Goal: Information Seeking & Learning: Learn about a topic

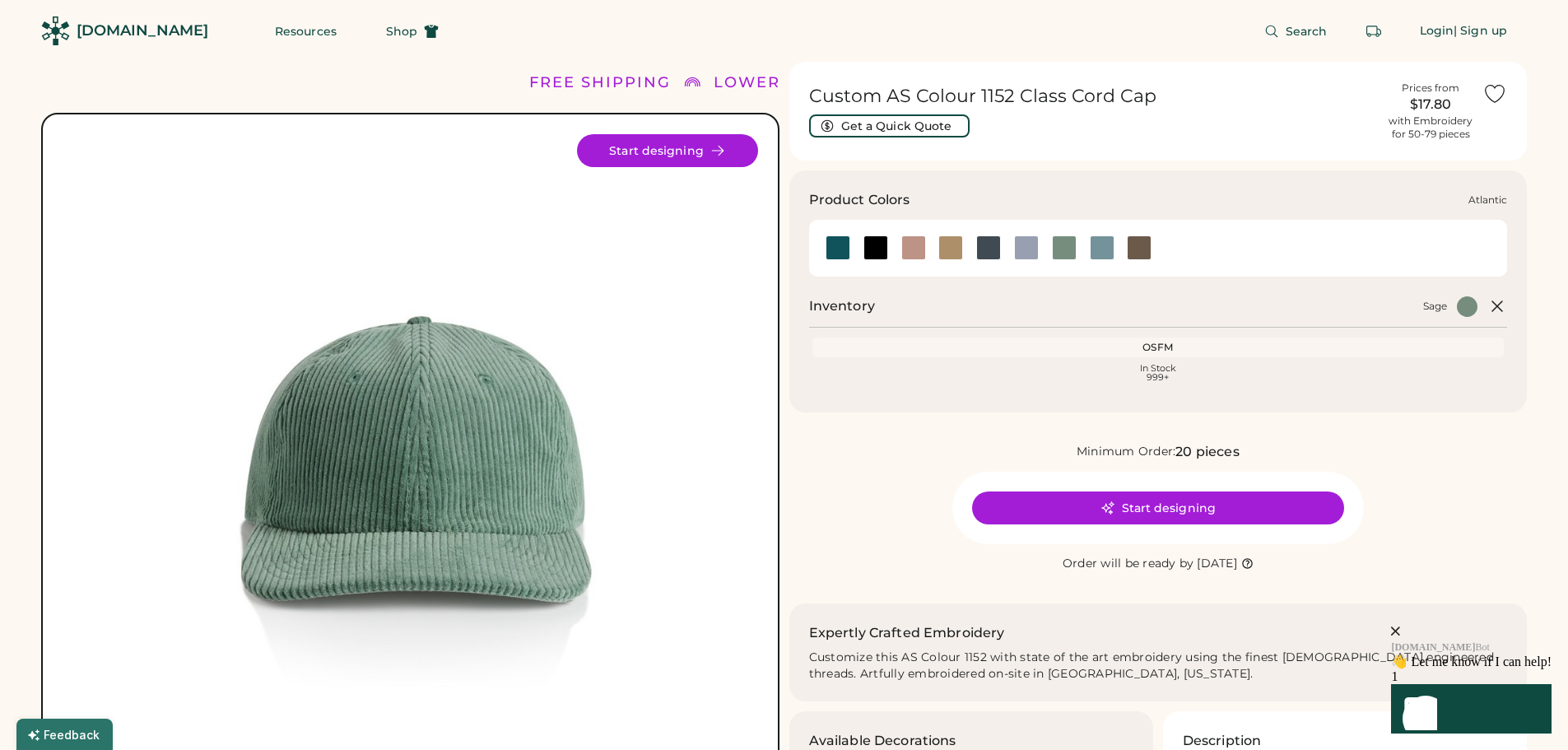
click at [838, 249] on div at bounding box center [838, 248] width 24 height 24
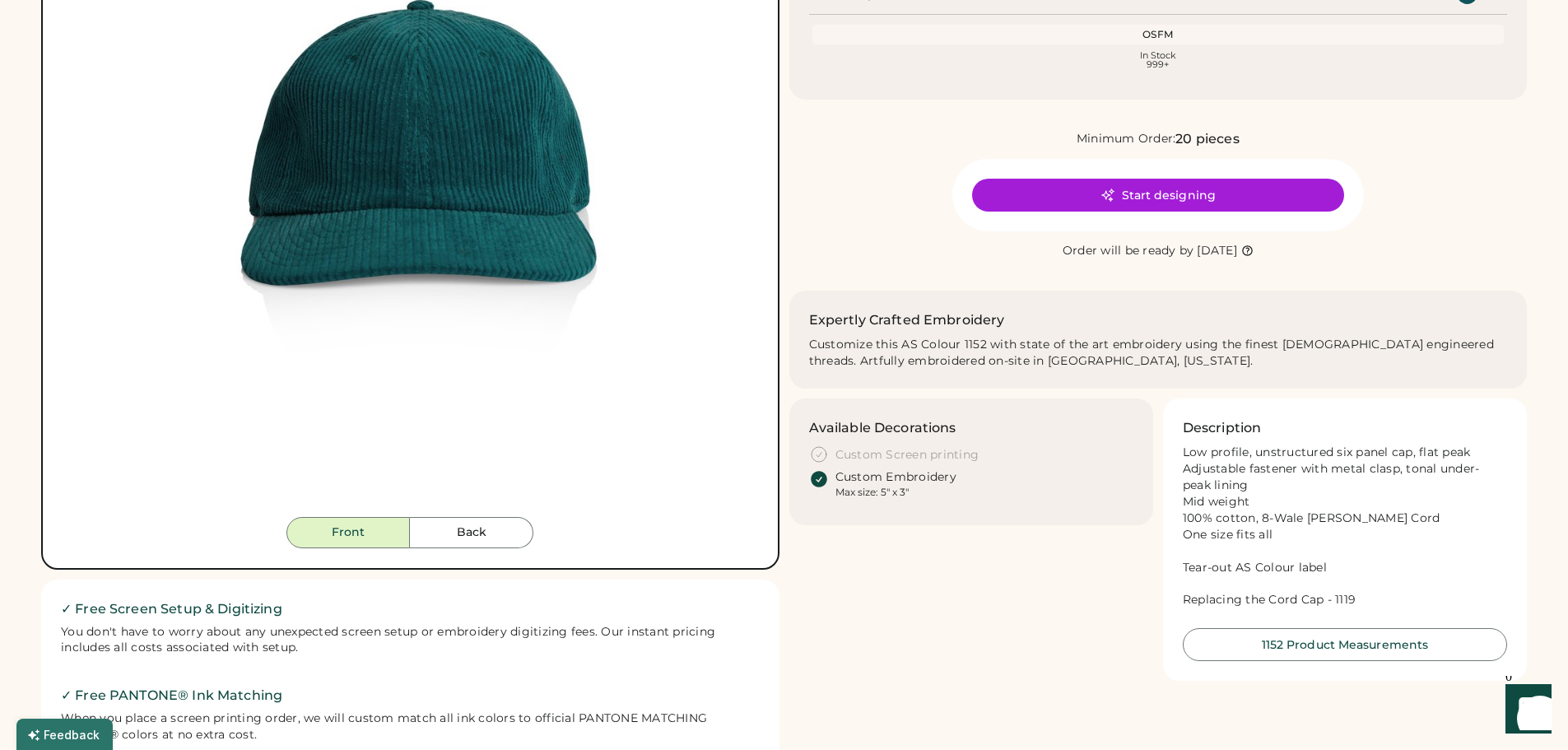
scroll to position [329, 0]
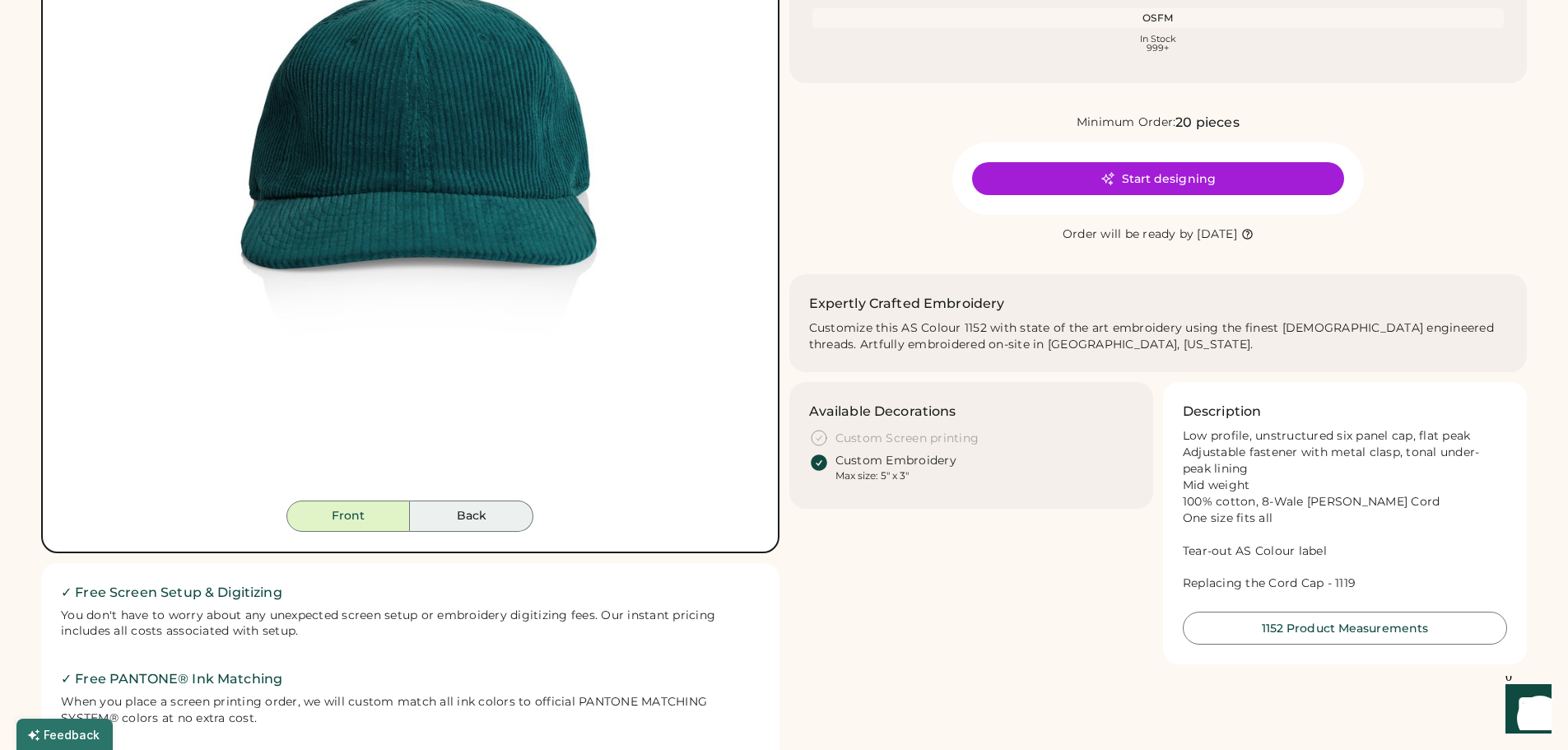
click at [466, 521] on button "Back" at bounding box center [472, 516] width 124 height 31
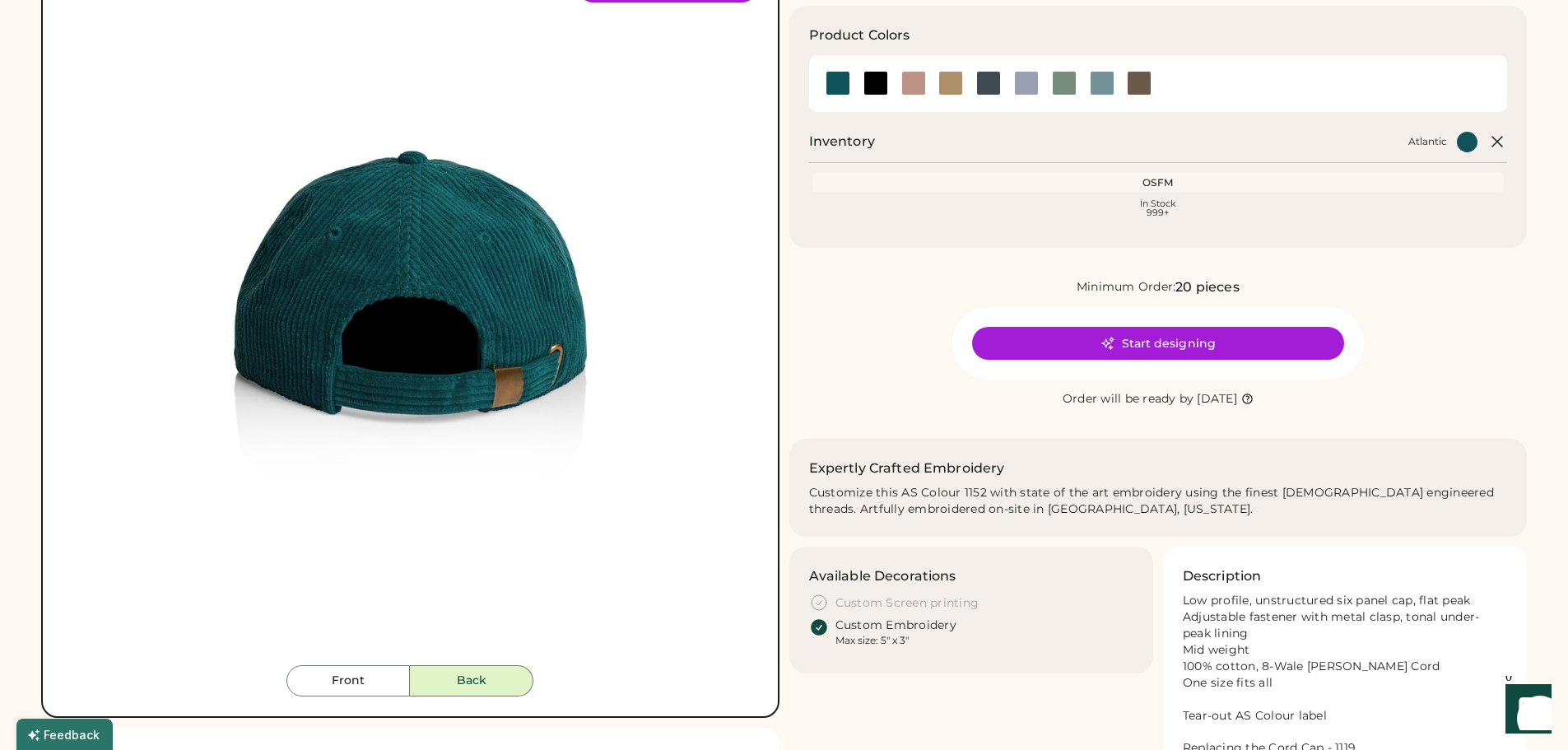
scroll to position [247, 0]
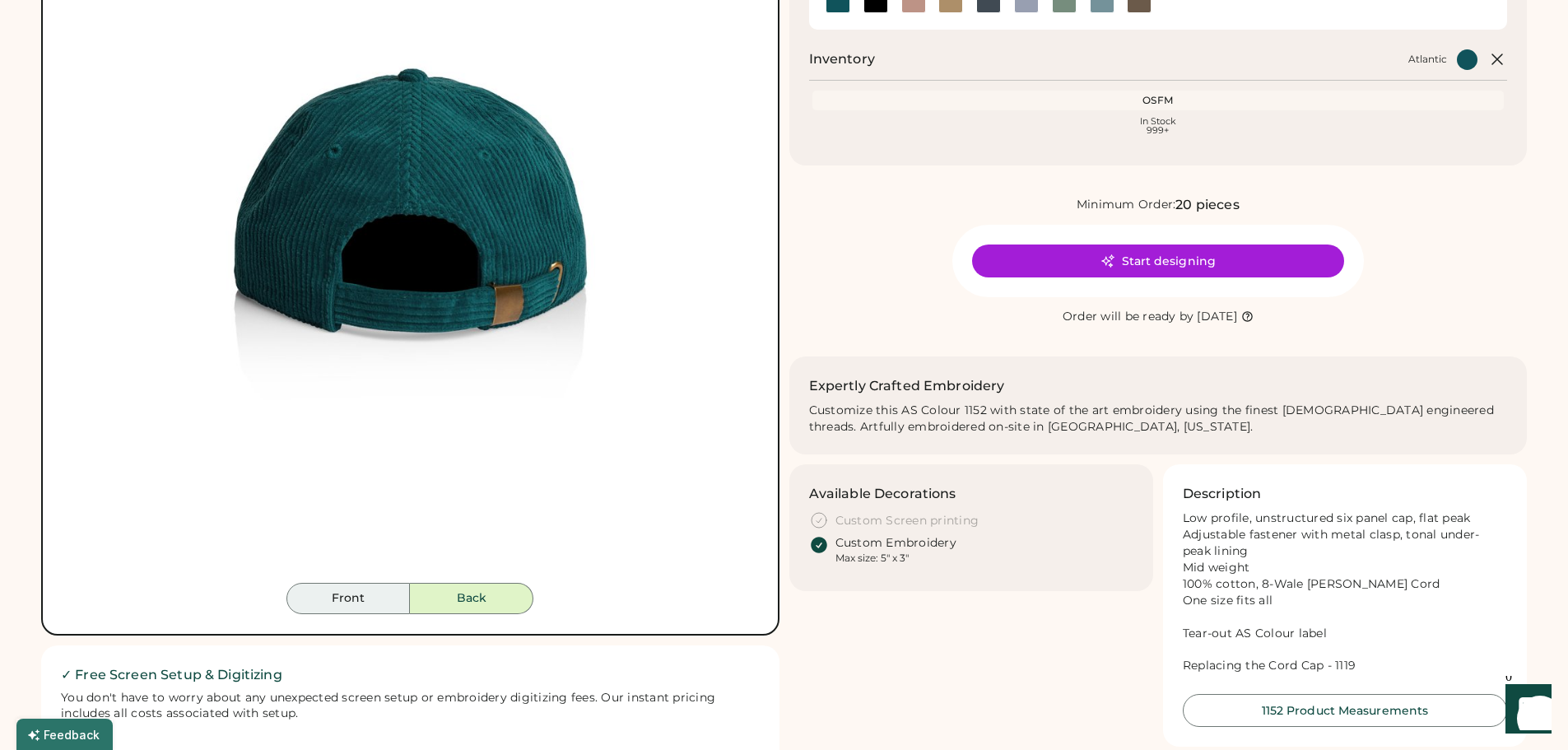
click at [367, 599] on button "Front" at bounding box center [348, 599] width 124 height 31
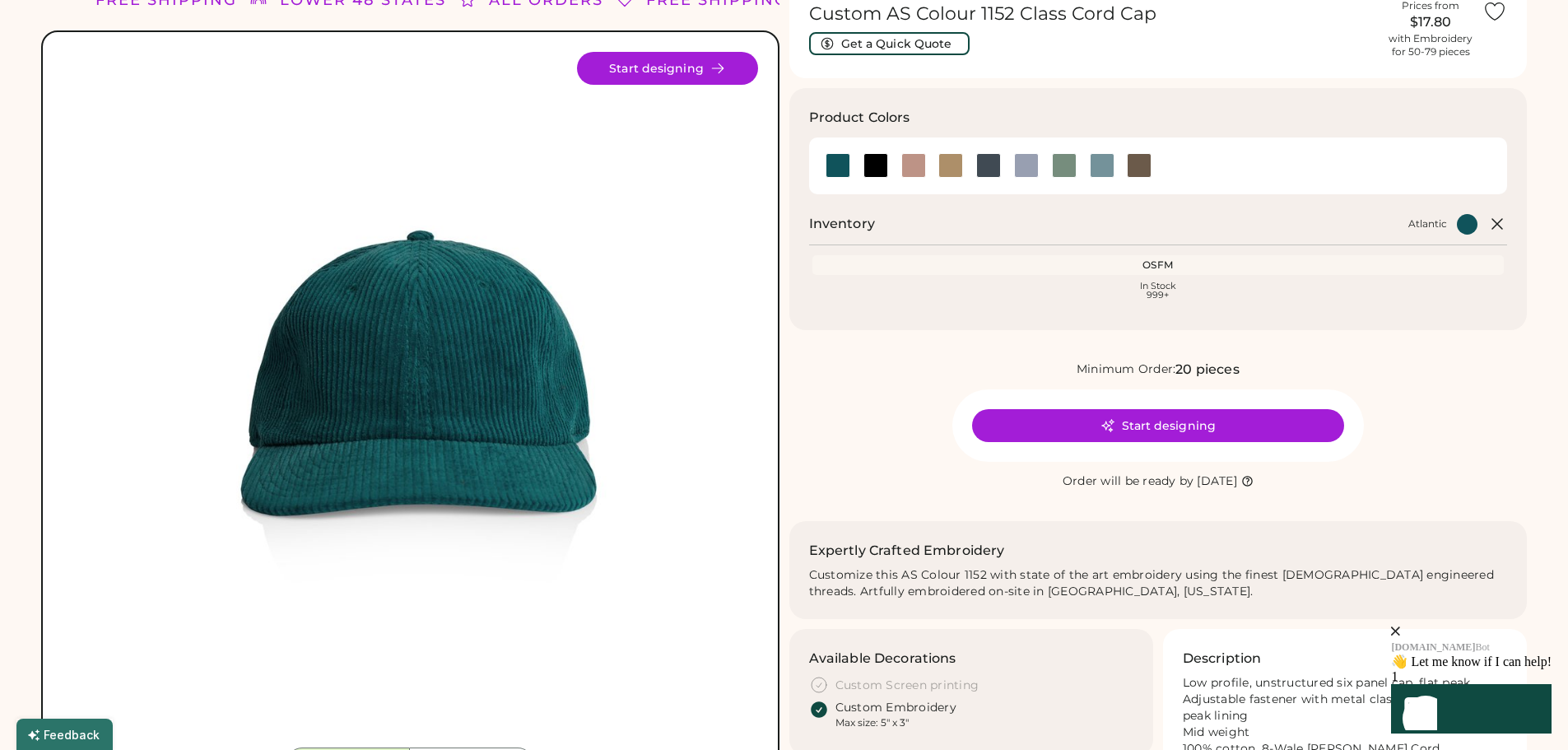
scroll to position [0, 0]
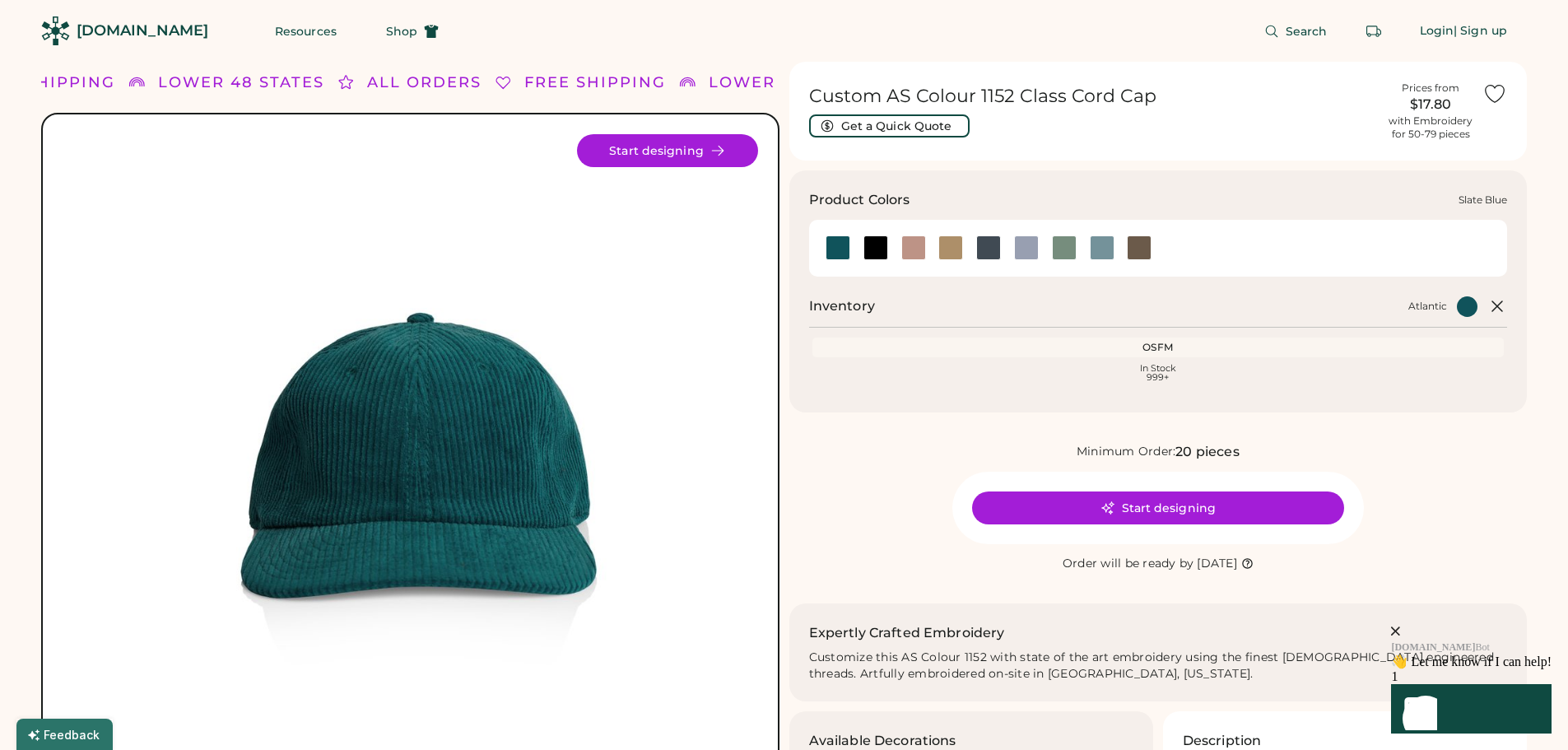
click at [1112, 250] on div at bounding box center [1102, 248] width 24 height 24
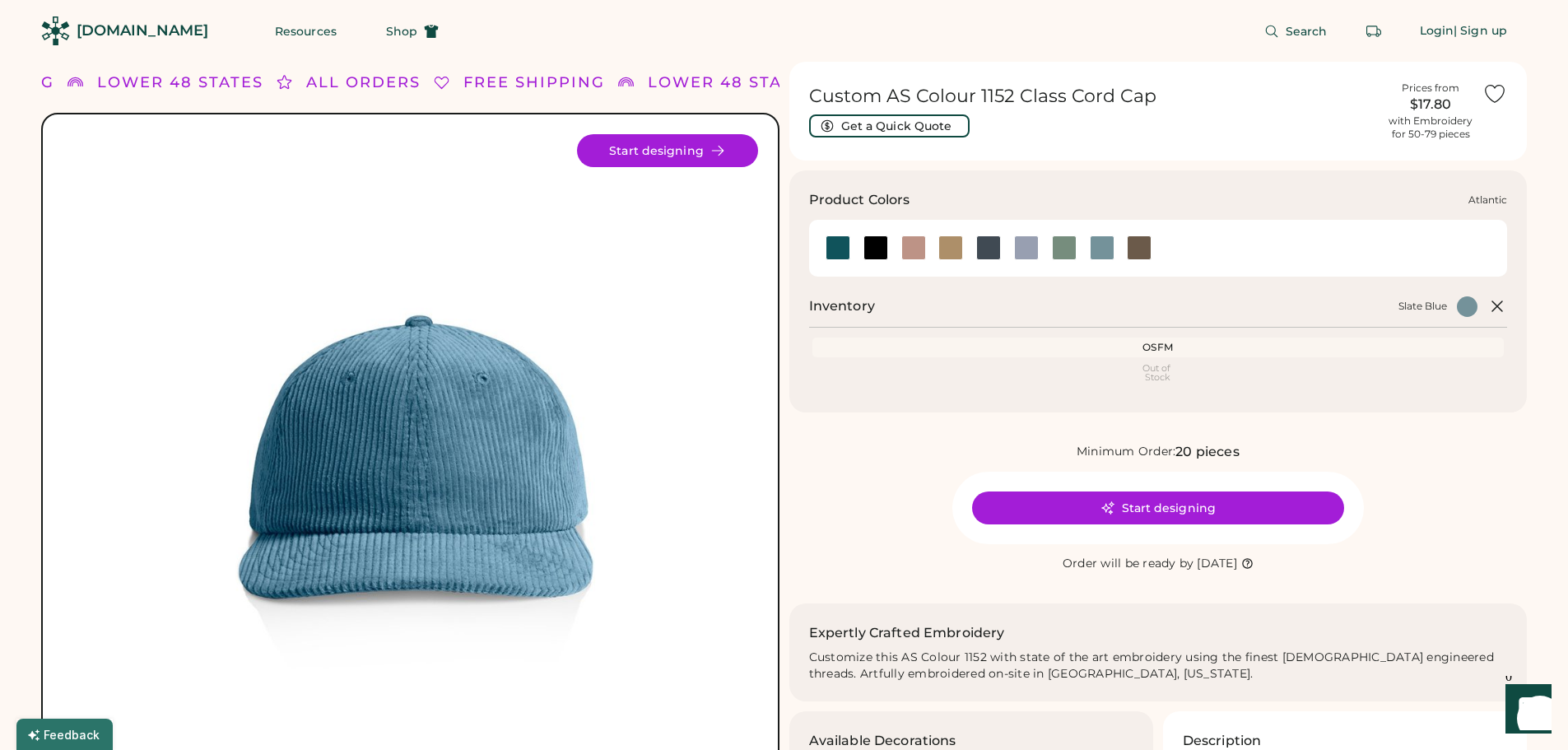
click at [840, 240] on div at bounding box center [838, 248] width 24 height 24
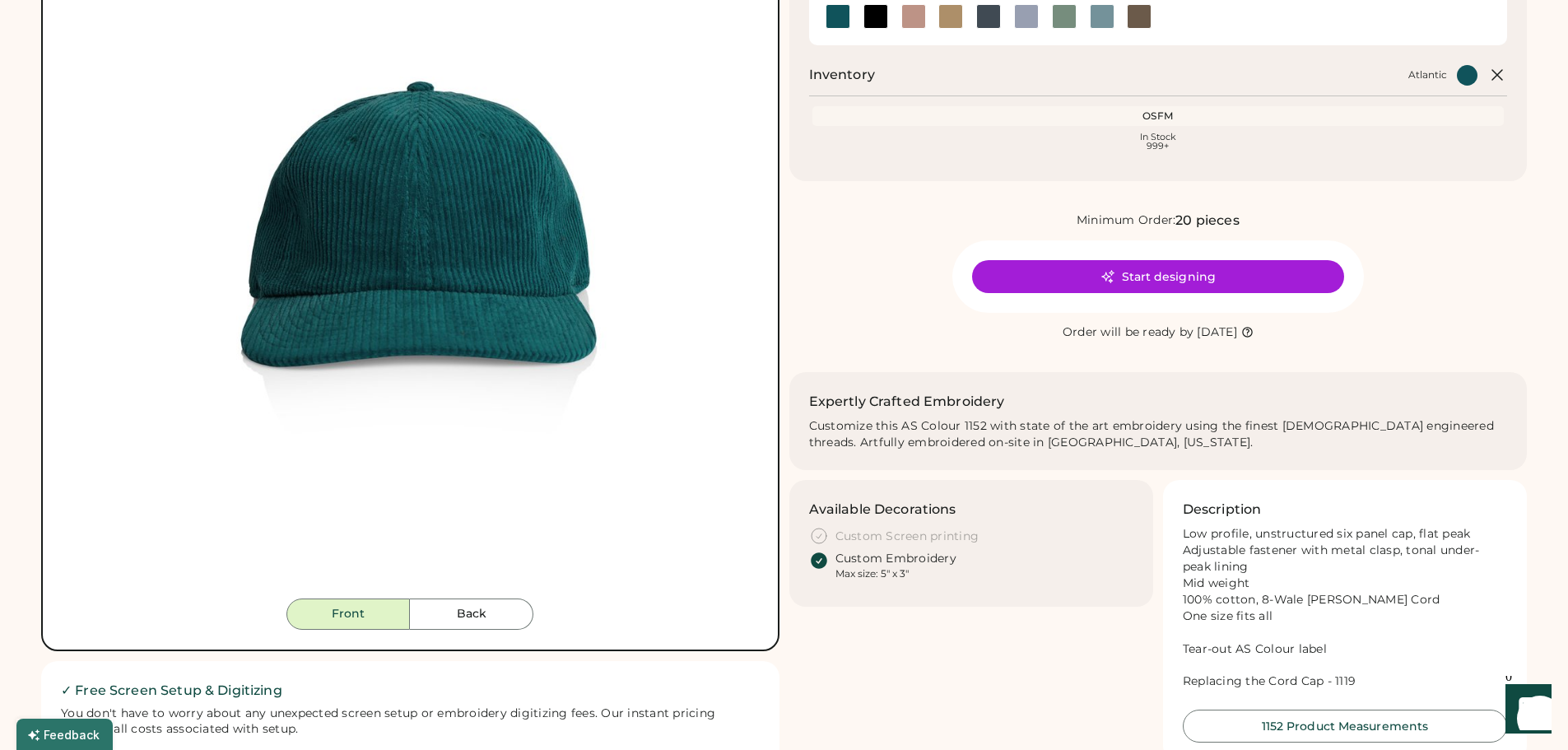
scroll to position [247, 0]
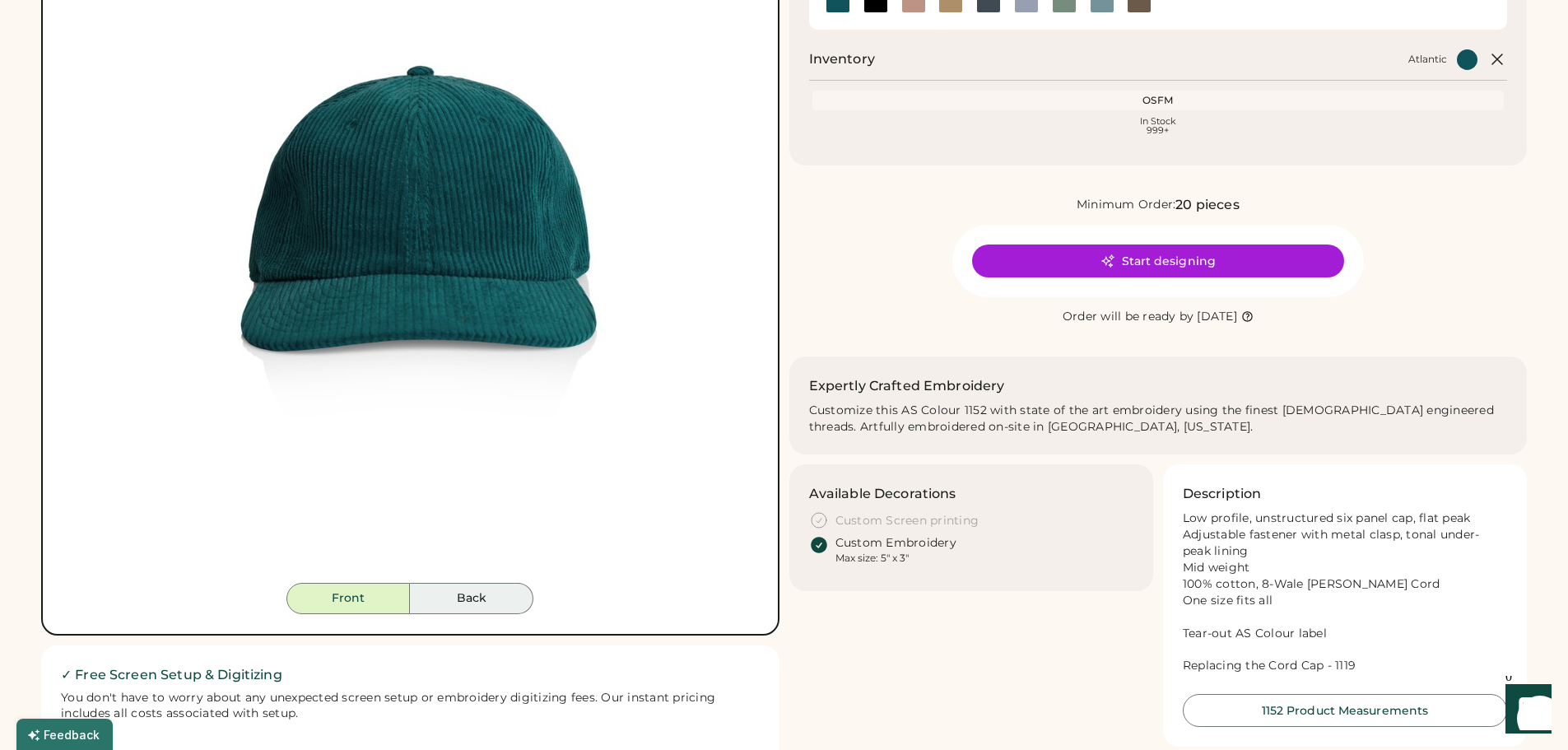
click at [493, 595] on button "Back" at bounding box center [472, 599] width 124 height 31
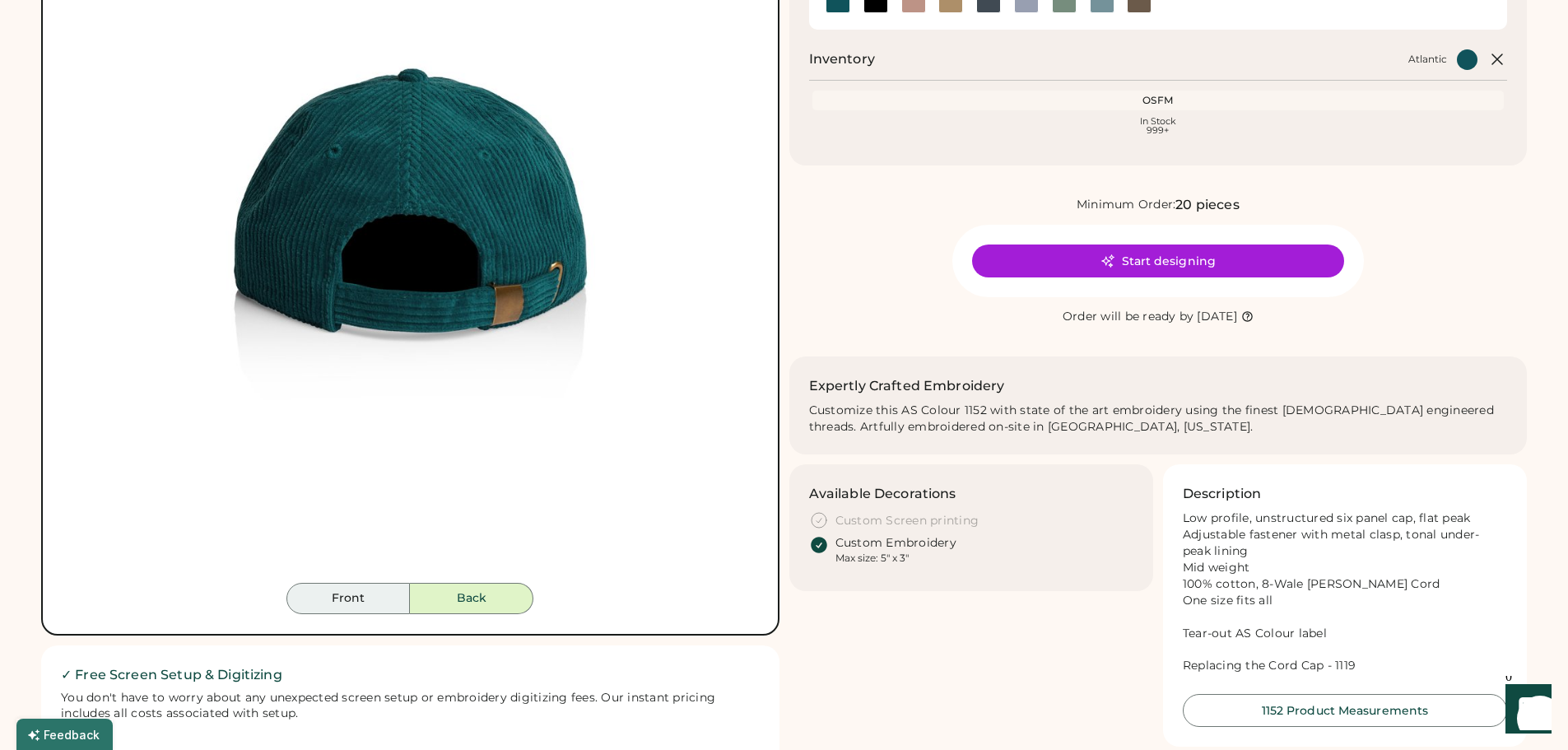
click at [382, 597] on button "Front" at bounding box center [348, 599] width 124 height 31
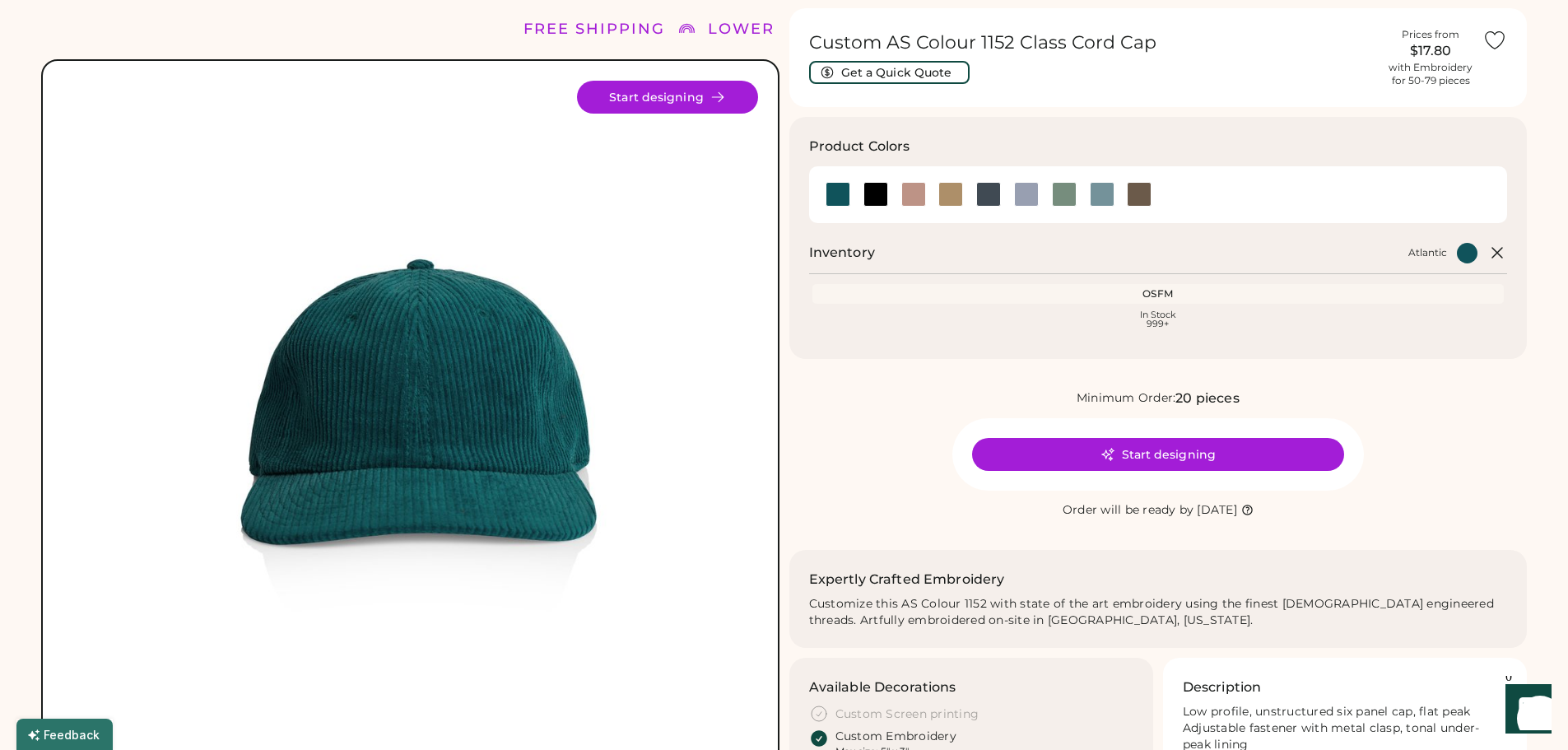
scroll to position [83, 0]
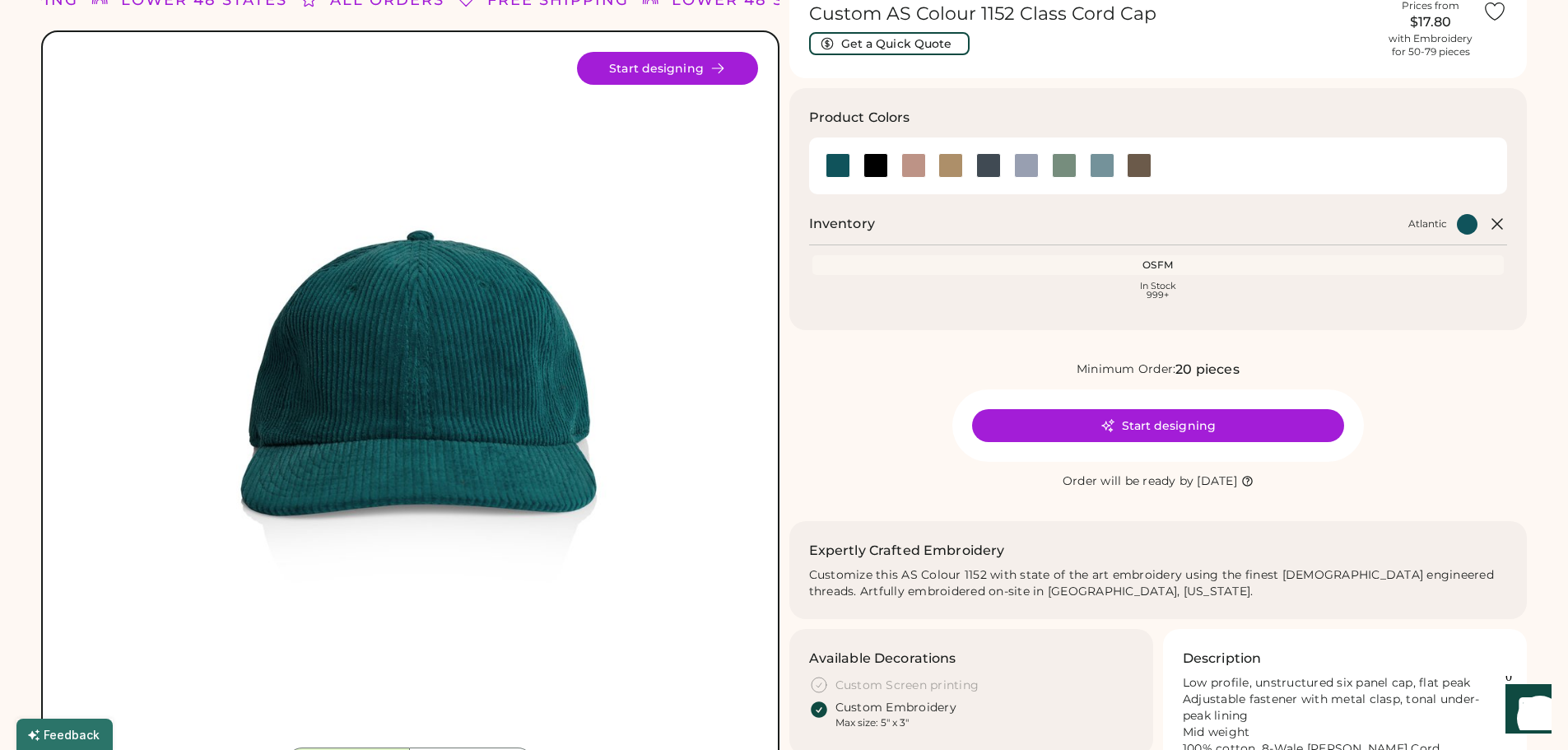
click at [613, 385] on img at bounding box center [411, 400] width 696 height 696
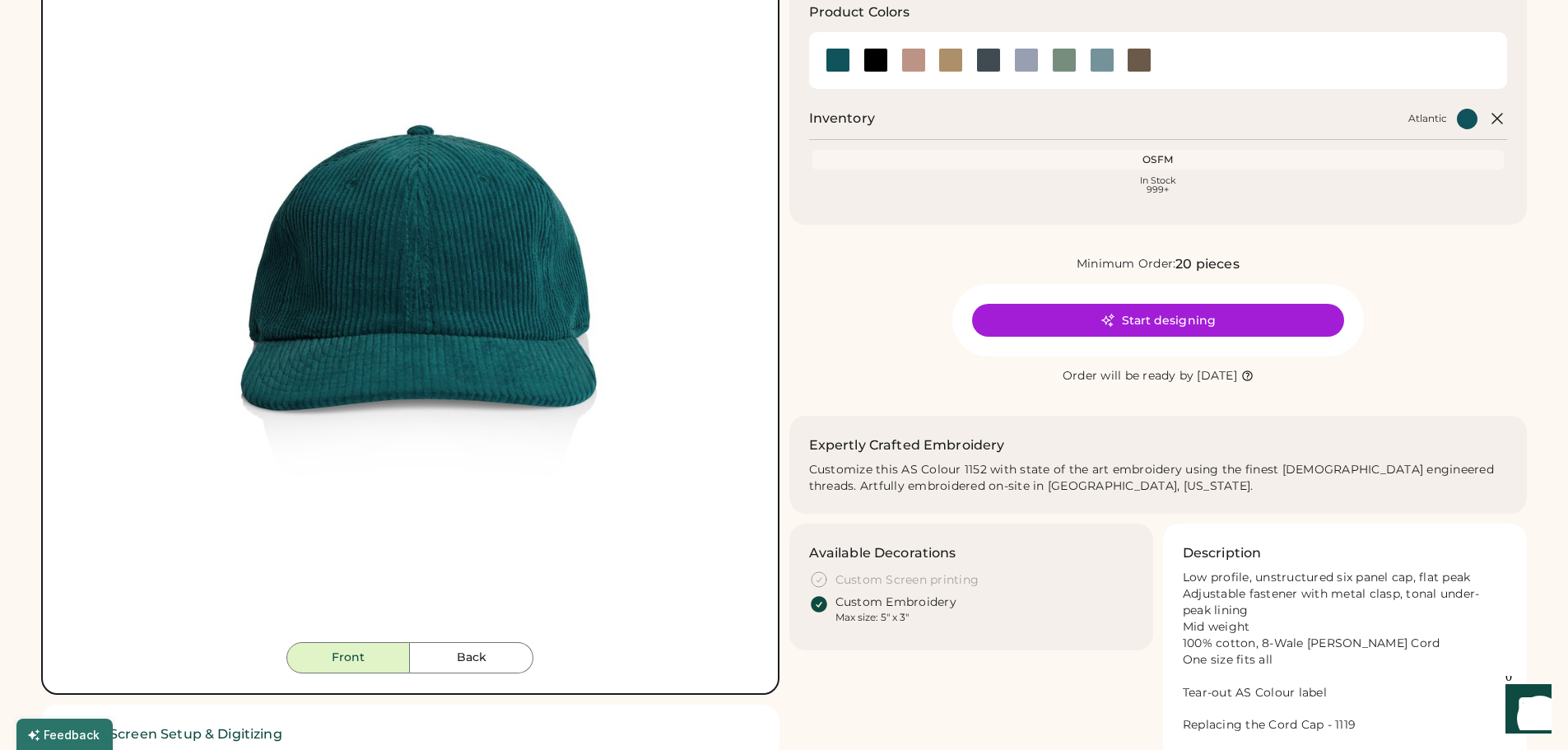
scroll to position [329, 0]
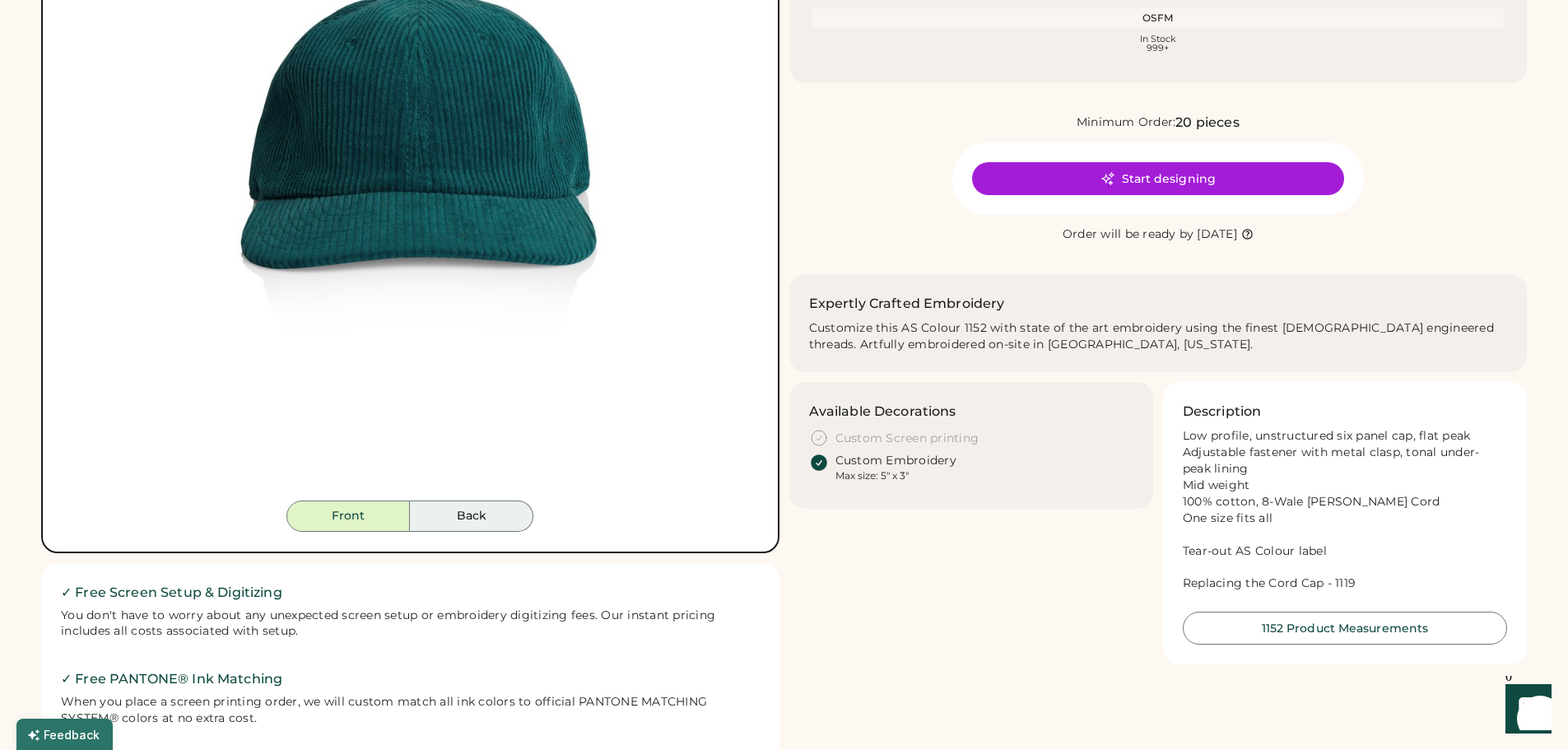
click at [456, 514] on button "Back" at bounding box center [472, 516] width 124 height 31
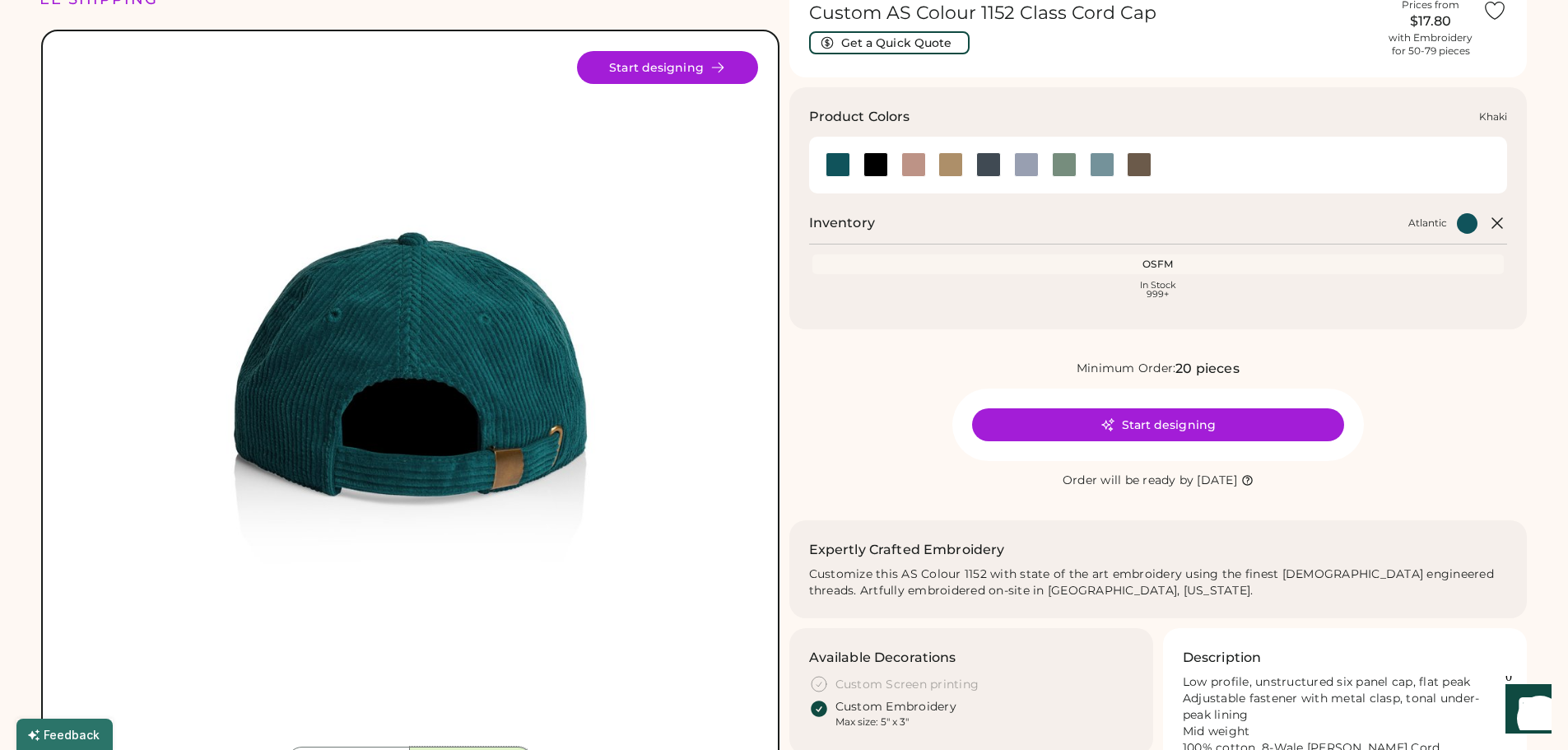
scroll to position [83, 0]
click at [949, 164] on div at bounding box center [951, 165] width 24 height 24
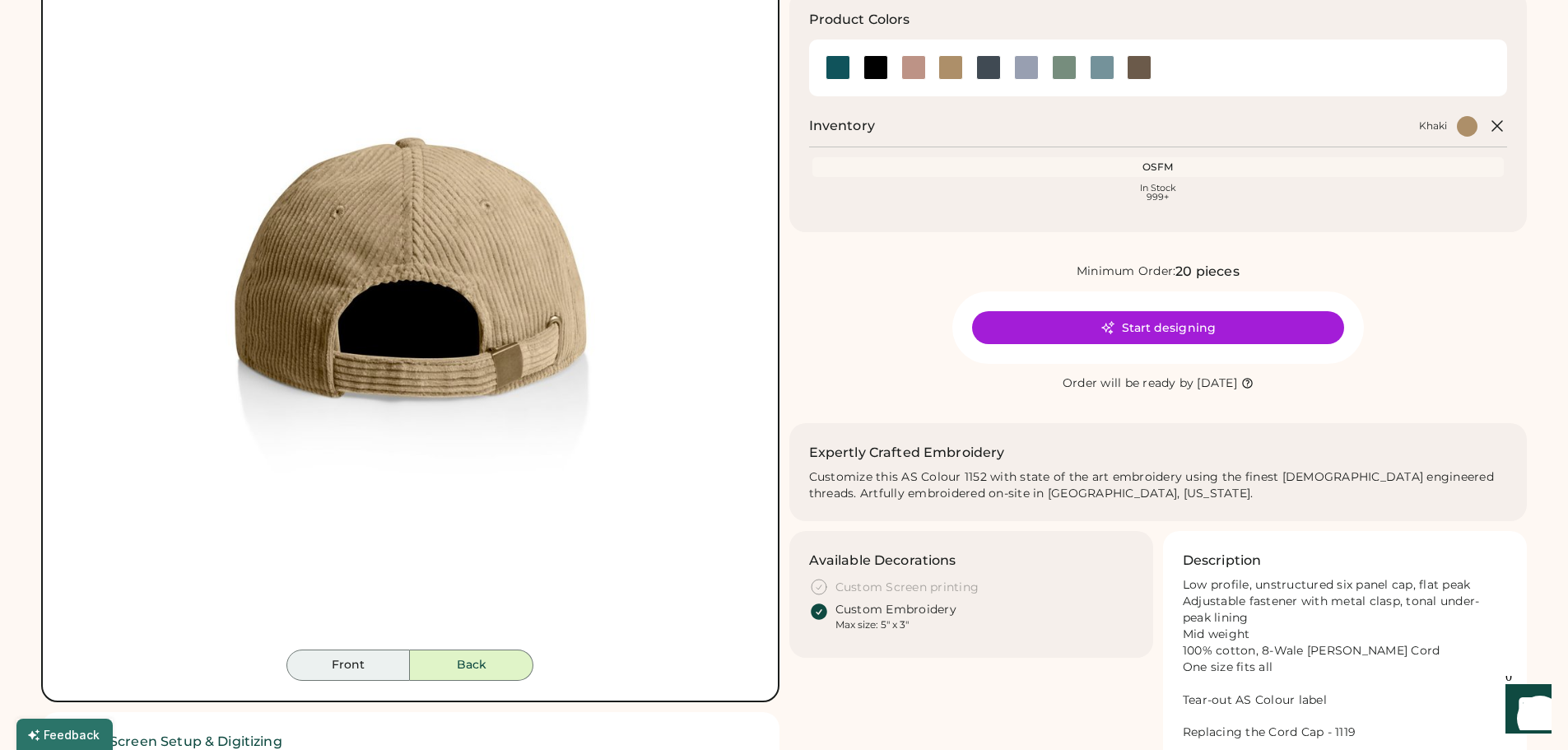
scroll to position [329, 0]
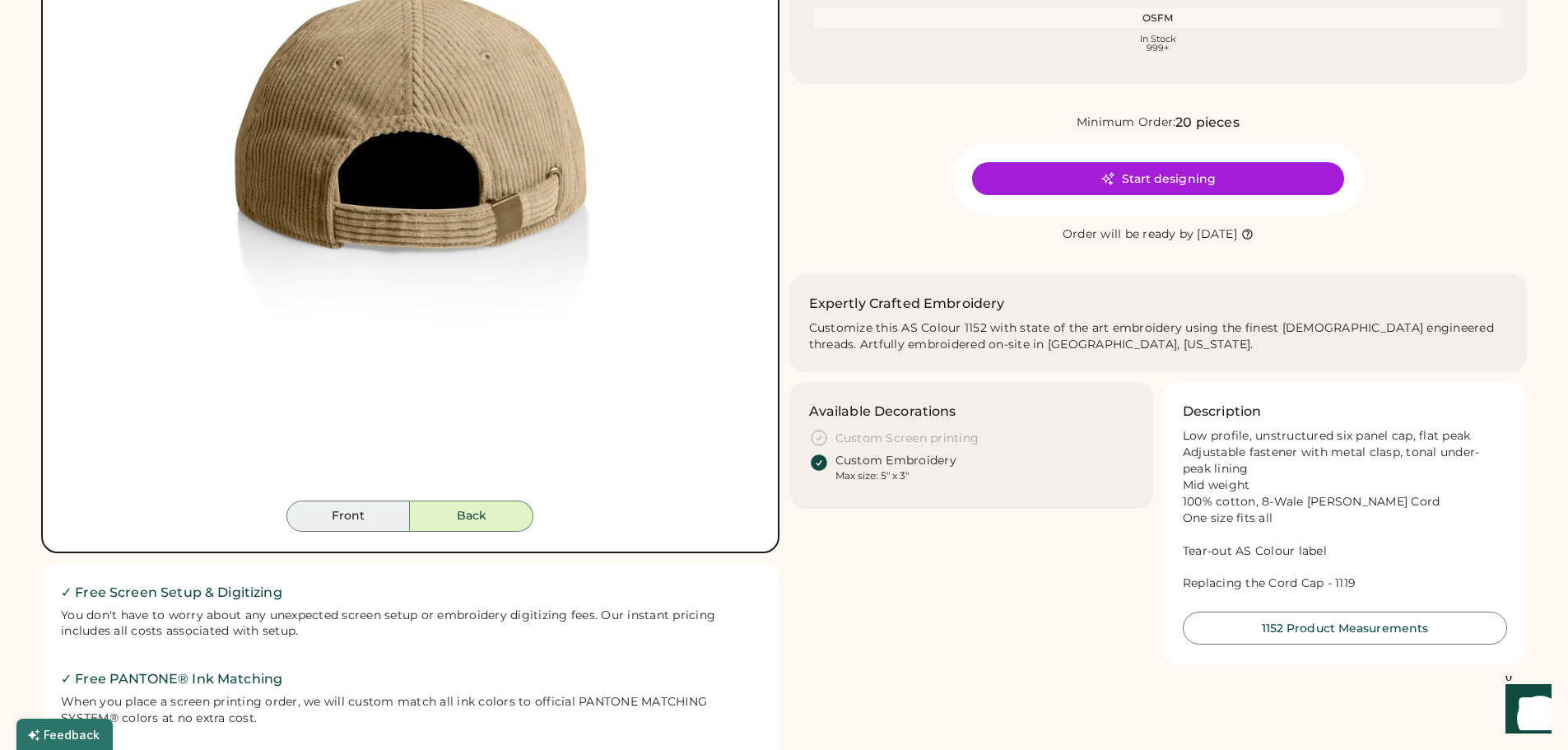
click at [332, 522] on button "Front" at bounding box center [348, 516] width 124 height 31
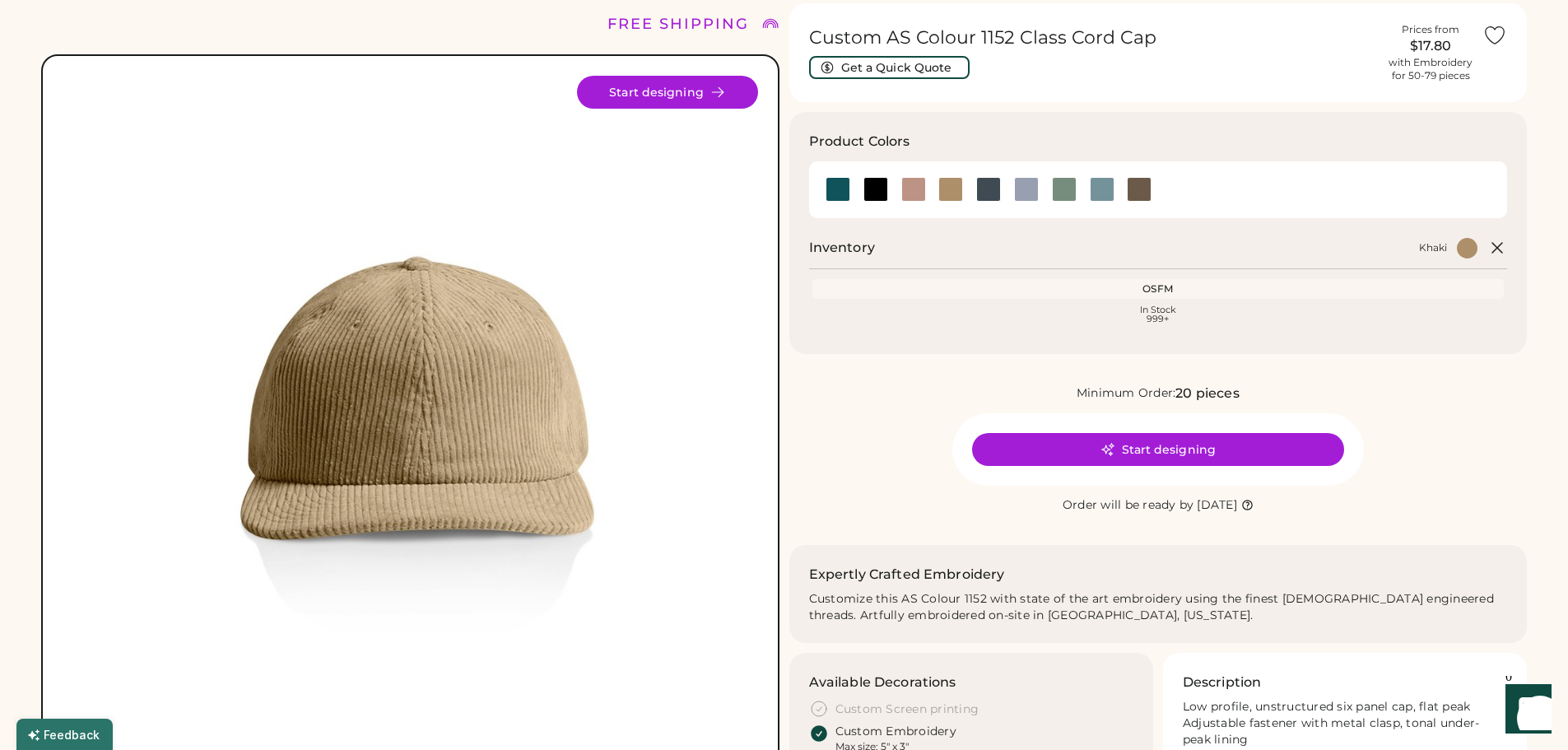
scroll to position [0, 0]
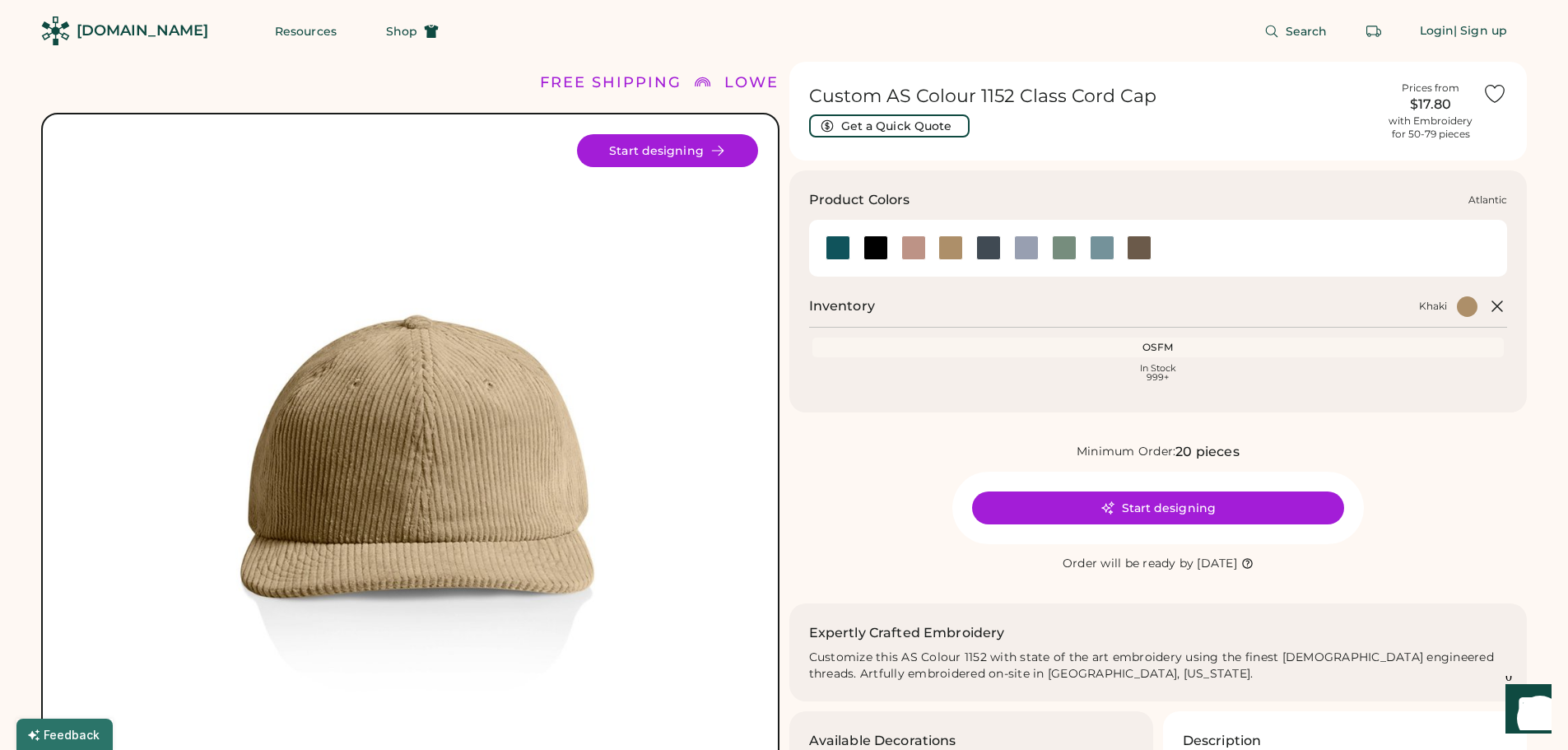
click at [838, 255] on div at bounding box center [838, 248] width 24 height 24
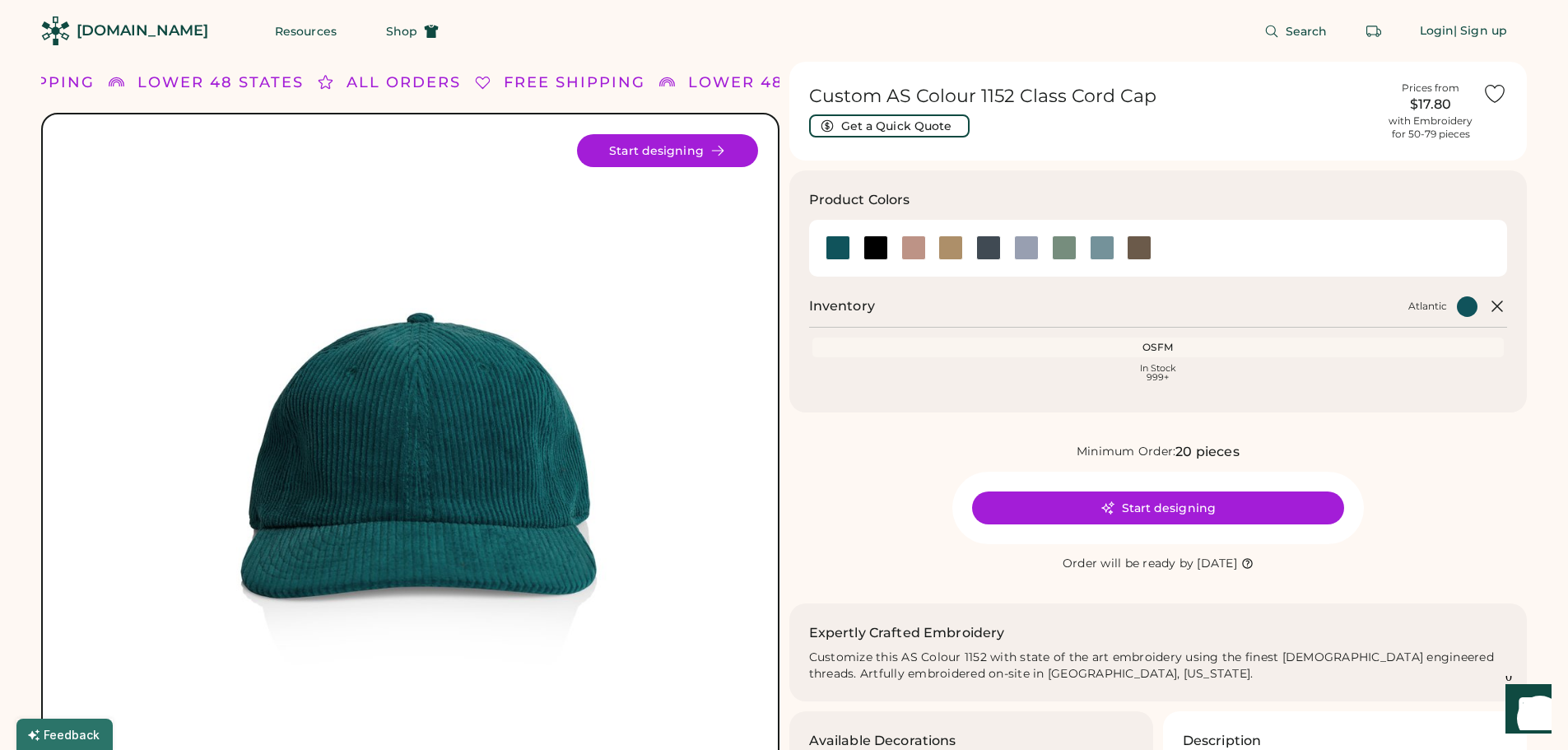
click at [1296, 90] on h1 "Custom AS Colour 1152 Class Cord Cap" at bounding box center [1095, 96] width 571 height 23
